Goal: Task Accomplishment & Management: Manage account settings

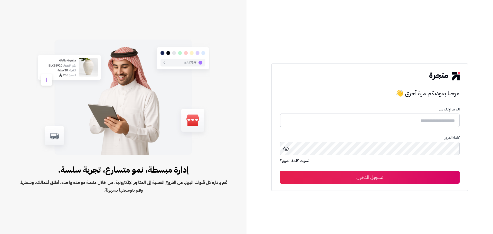
type input "******"
click at [367, 179] on button "تسجيل الدخول" at bounding box center [370, 176] width 180 height 13
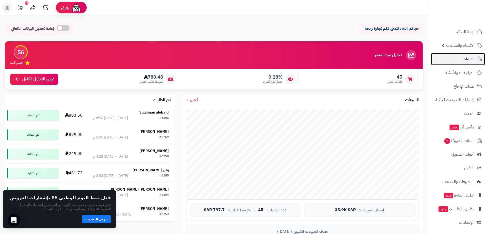
click at [463, 59] on span "الطلبات" at bounding box center [469, 58] width 12 height 7
